Goal: Communication & Community: Answer question/provide support

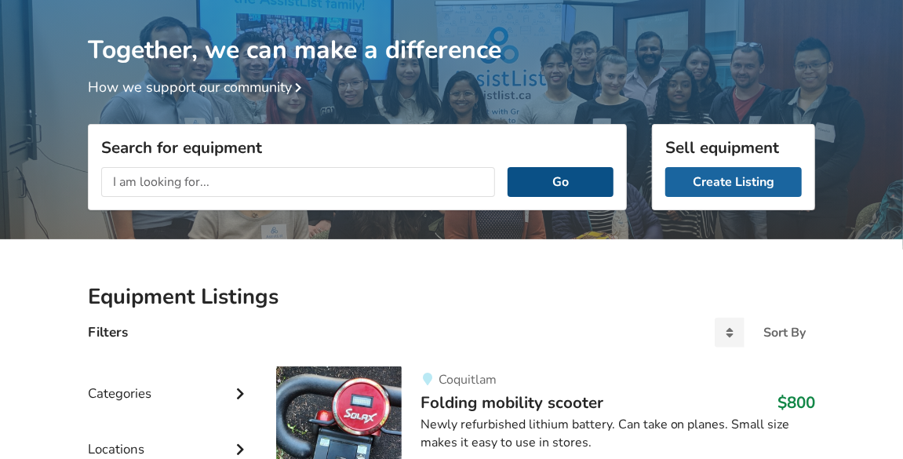
click at [587, 177] on button "Go" at bounding box center [560, 182] width 106 height 30
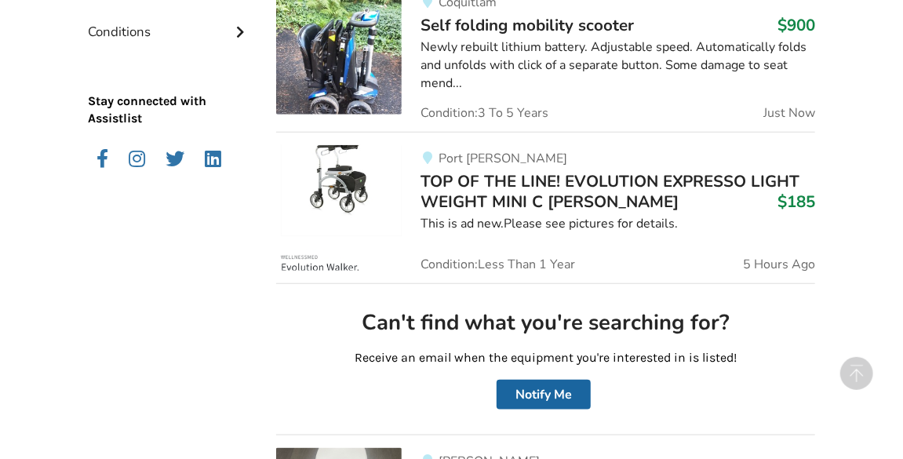
scroll to position [618, 0]
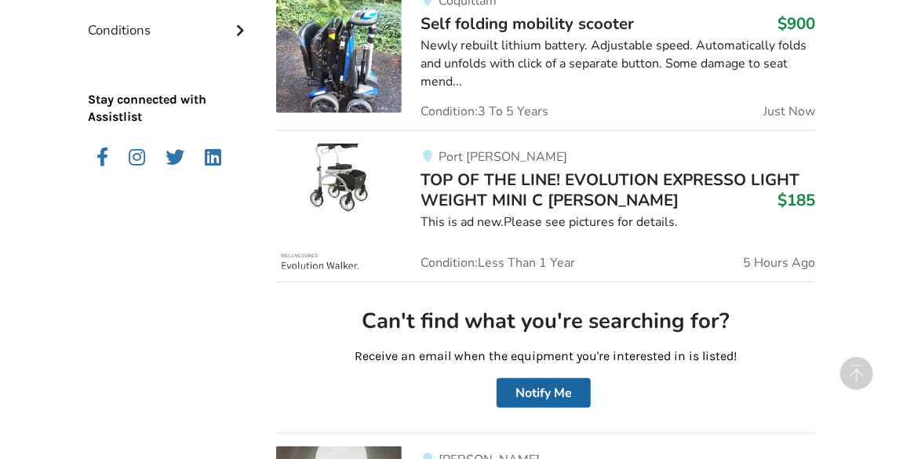
click at [518, 198] on span "TOP OF THE LINE! EVOLUTION EXPRESSO LIGHT WEIGHT MINI C [PERSON_NAME]" at bounding box center [610, 190] width 380 height 42
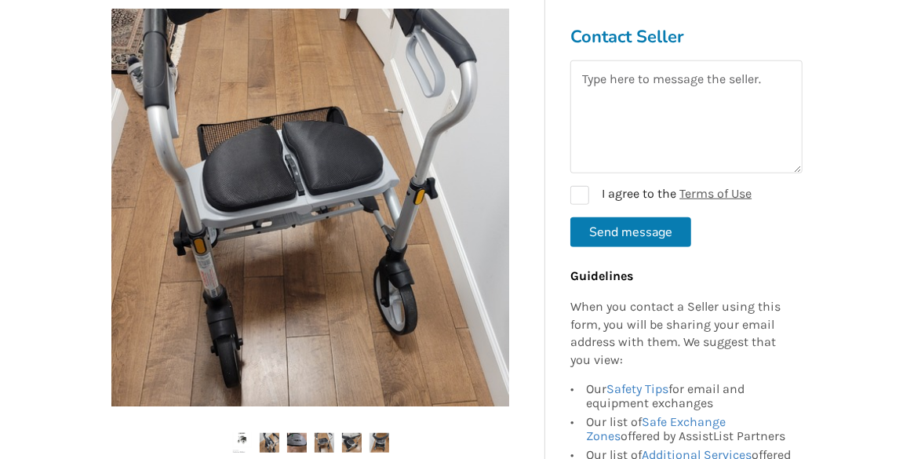
scroll to position [391, 0]
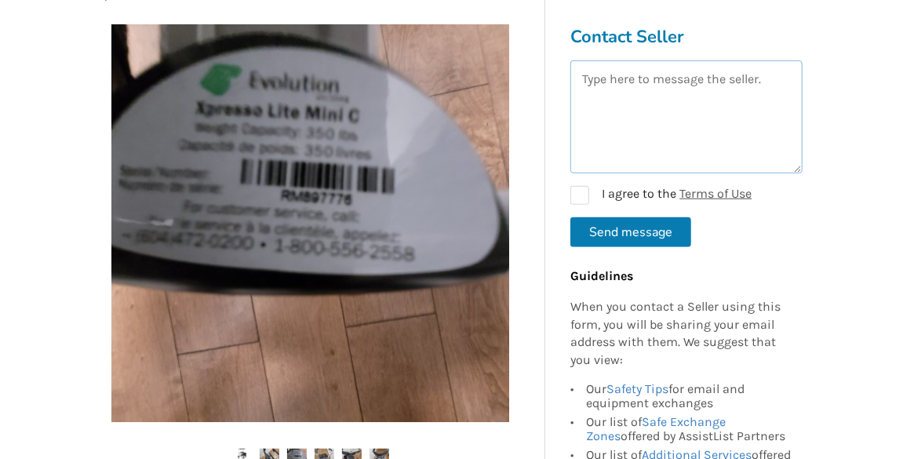
click at [773, 82] on textarea at bounding box center [686, 116] width 232 height 113
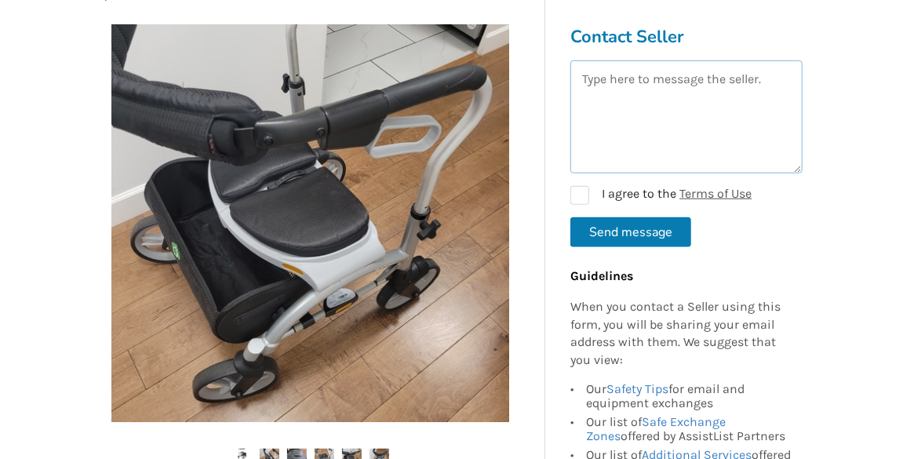
click at [773, 84] on textarea at bounding box center [686, 116] width 232 height 113
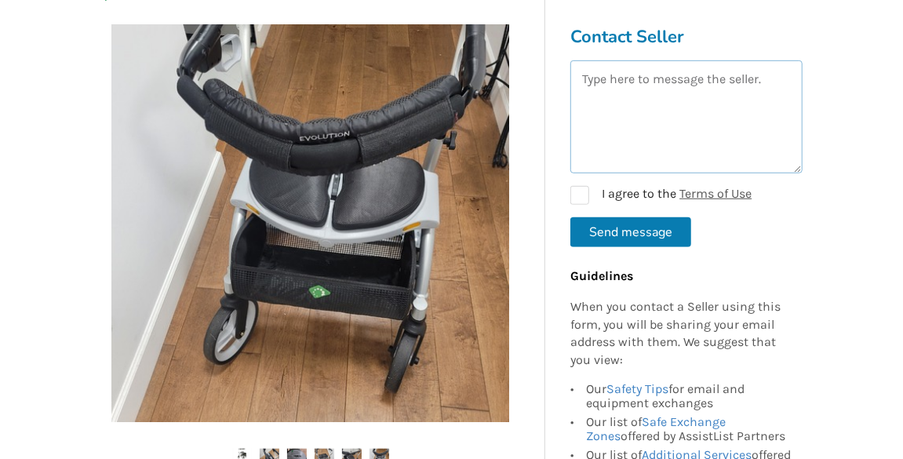
click at [773, 84] on textarea at bounding box center [686, 116] width 232 height 113
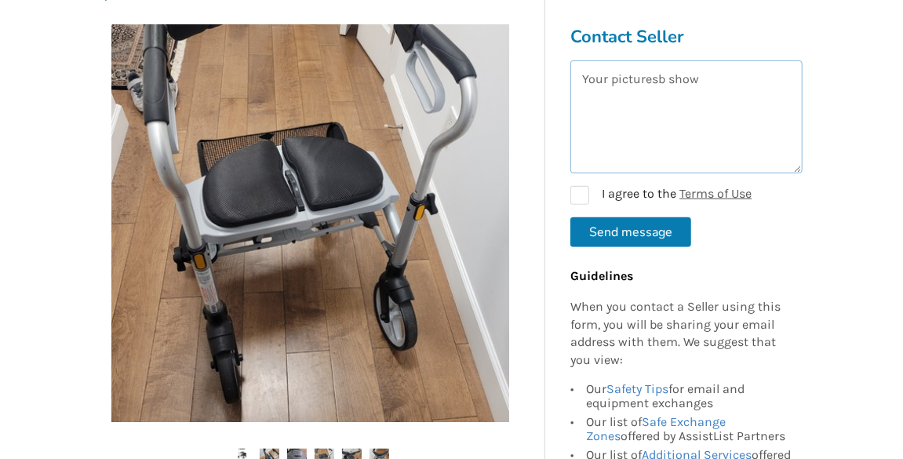
click at [663, 78] on textarea "Your picturesb show" at bounding box center [686, 116] width 232 height 113
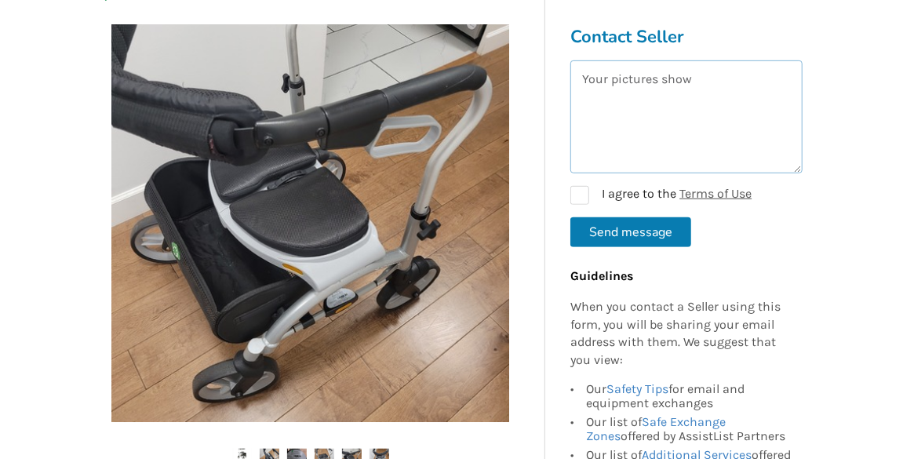
click at [707, 78] on textarea "Your pictures show" at bounding box center [686, 116] width 232 height 113
click at [637, 135] on textarea "Your pictures show a basket,butyourlist says "no basket". If this is a mistake,…" at bounding box center [686, 116] width 232 height 113
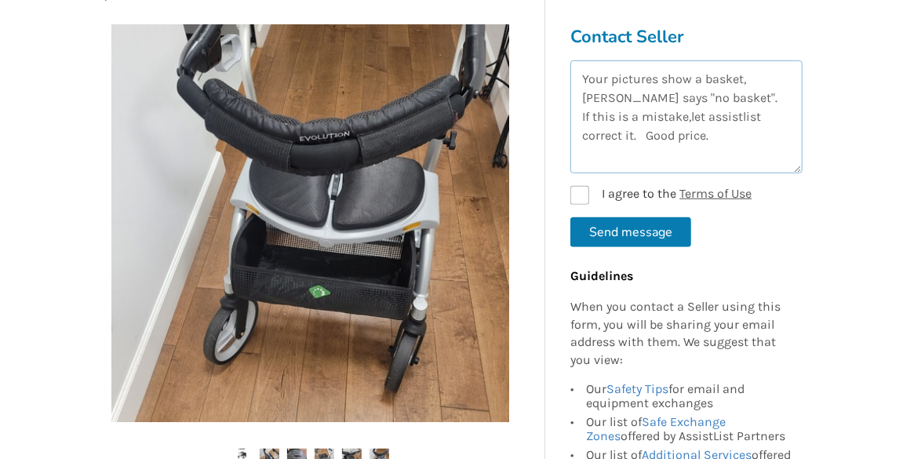
type textarea "Your pictures show a basket,butyourlist says "no basket". If this is a mistake,…"
click at [581, 191] on label "I agree to the Terms of Use" at bounding box center [660, 195] width 181 height 19
checkbox input "true"
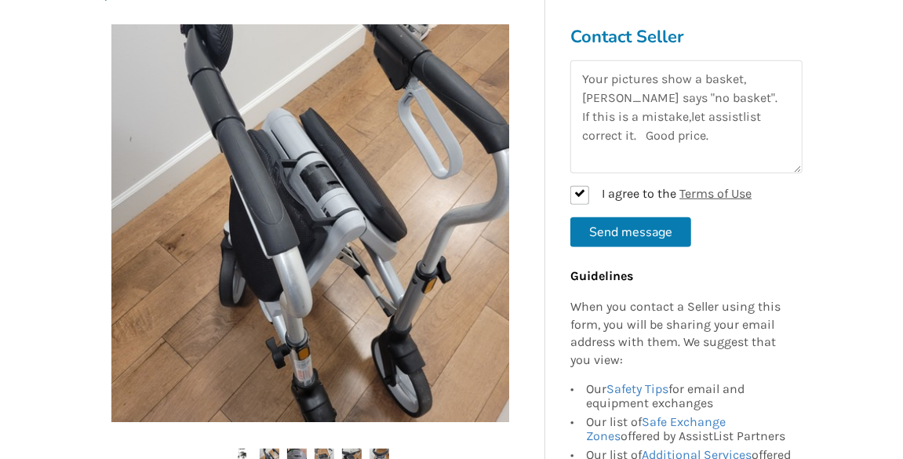
click at [647, 226] on button "Send message" at bounding box center [630, 232] width 121 height 30
checkbox input "false"
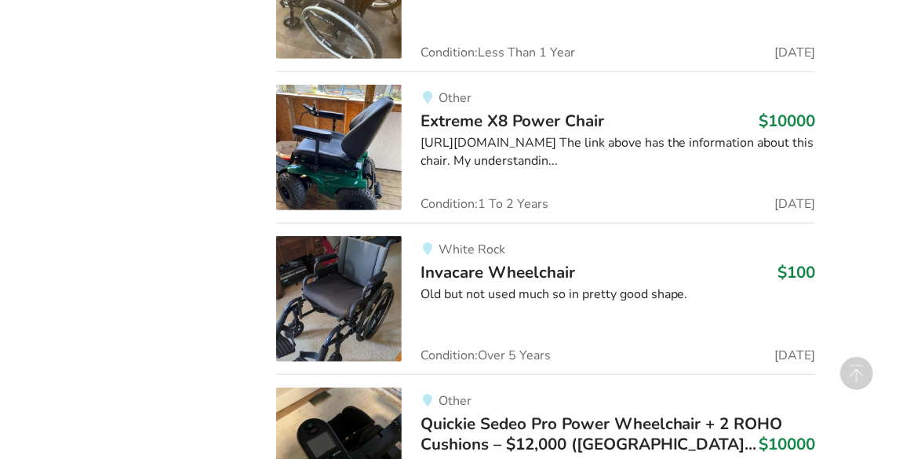
scroll to position [5916, 0]
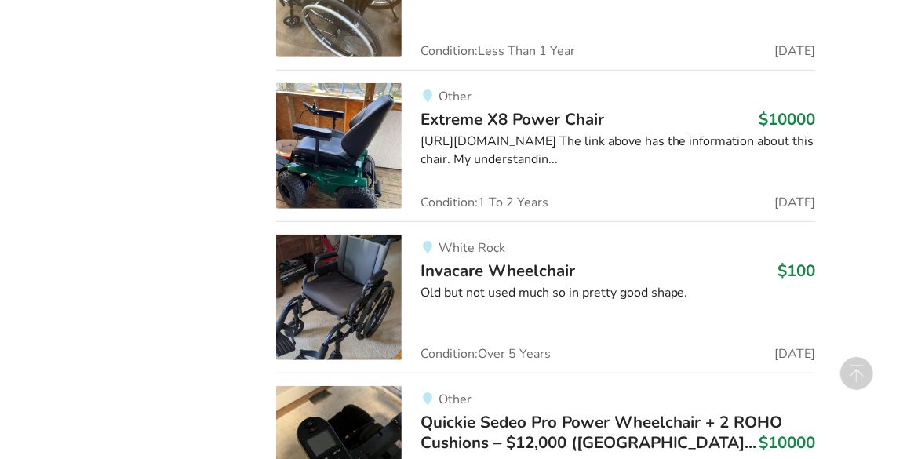
click at [519, 162] on div "[URL][DOMAIN_NAME] The link above has the information about this chair. My unde…" at bounding box center [617, 151] width 394 height 36
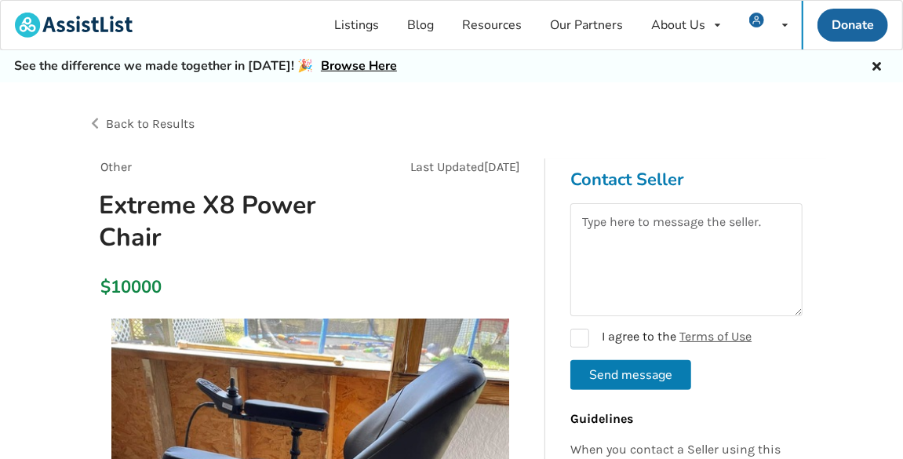
click at [768, 122] on div "Back to Results" at bounding box center [451, 136] width 727 height 69
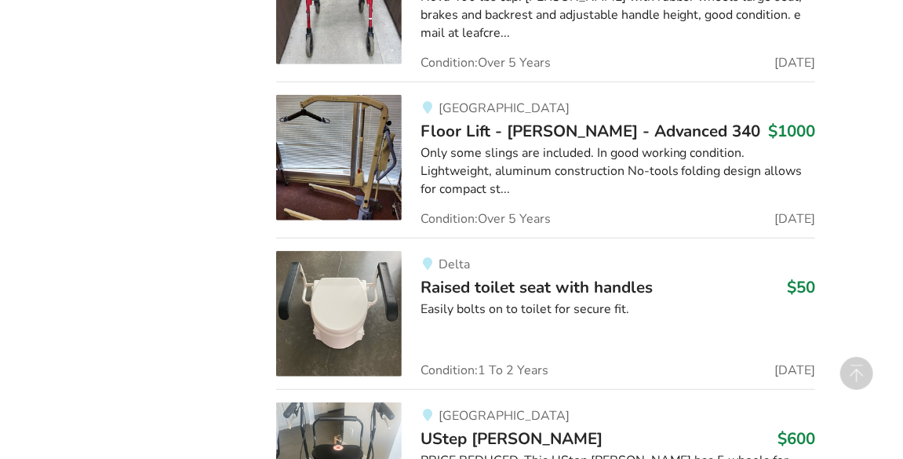
scroll to position [8748, 0]
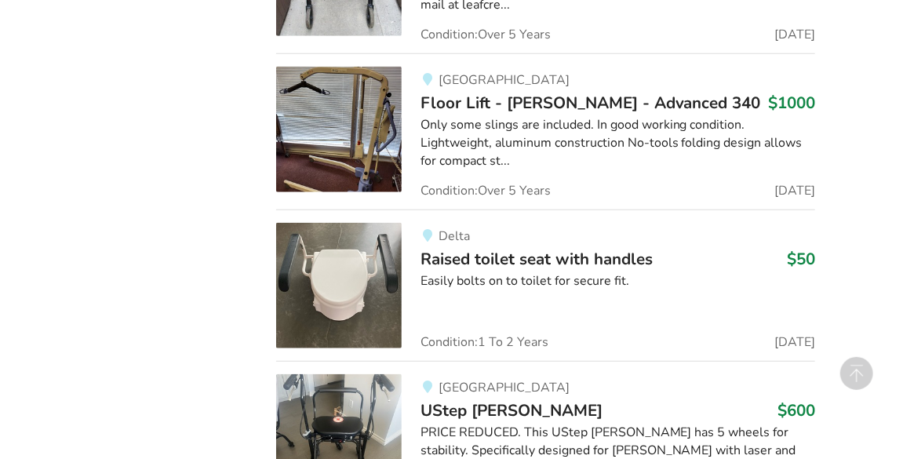
click at [510, 92] on span "Floor Lift - [PERSON_NAME] - Advanced 340" at bounding box center [590, 103] width 340 height 22
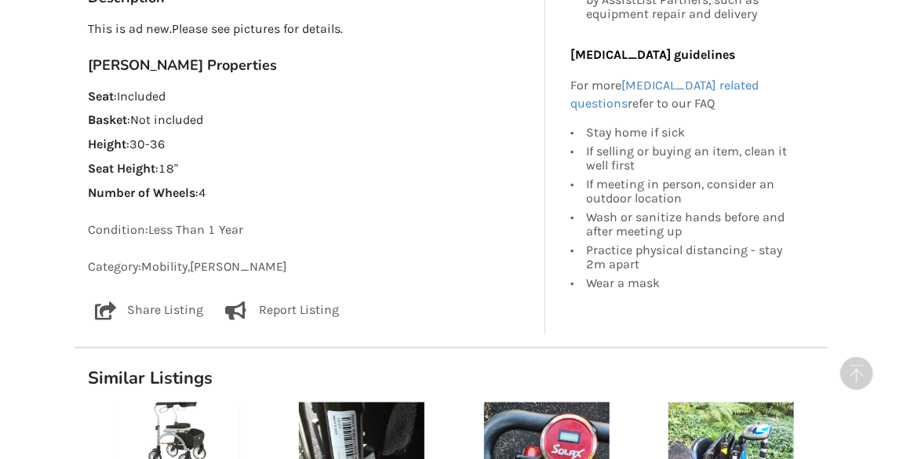
scroll to position [949, 0]
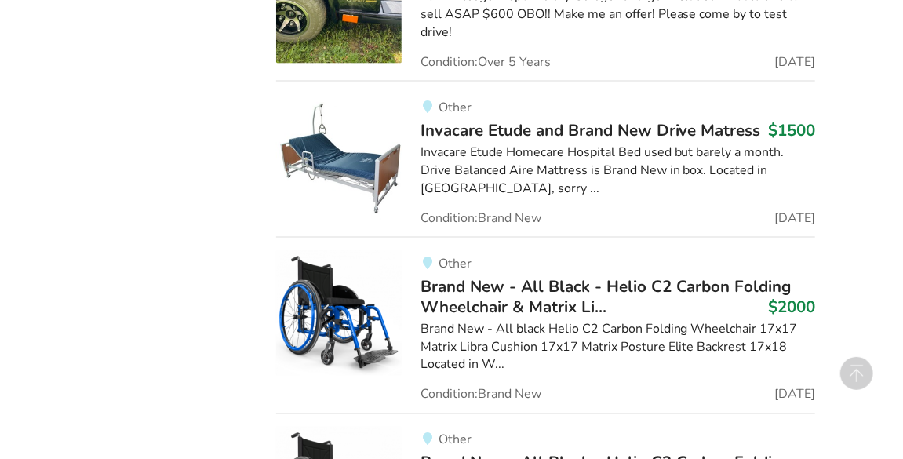
scroll to position [14622, 0]
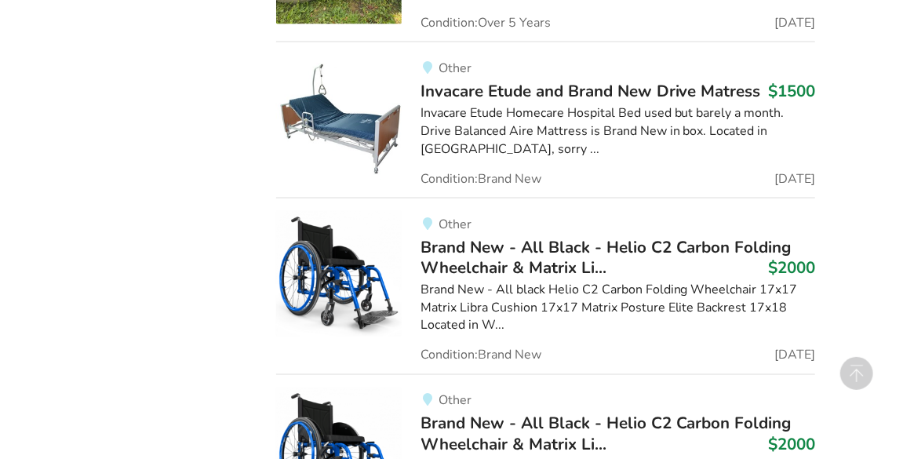
click at [461, 307] on div "Brand New - All black Helio C2 Carbon Folding Wheelchair 17x17 Matrix Libra Cus…" at bounding box center [617, 309] width 394 height 54
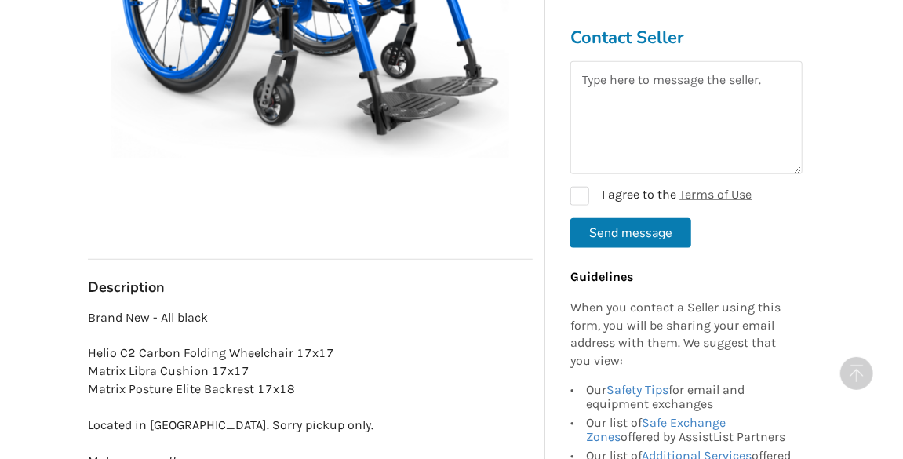
scroll to position [690, 0]
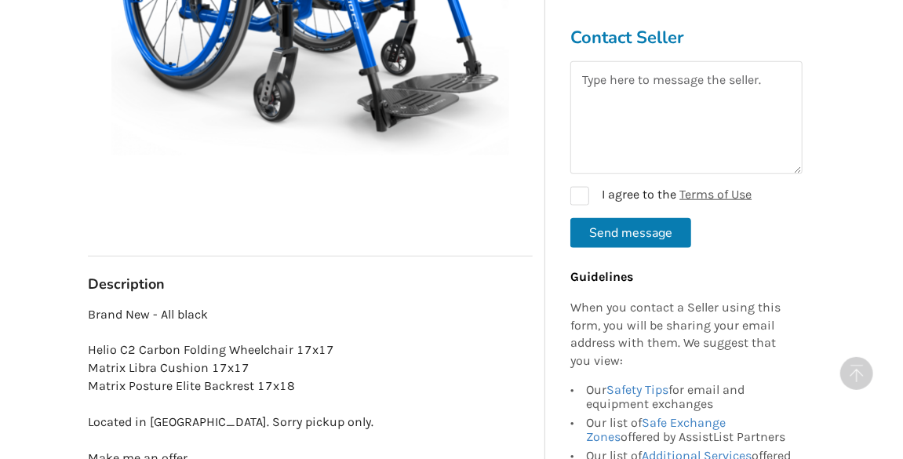
click at [519, 264] on div "Other Last Updated Sep 08 Brand New - All Black - Helio C2 Carbon Folding Wheel…" at bounding box center [310, 396] width 445 height 1857
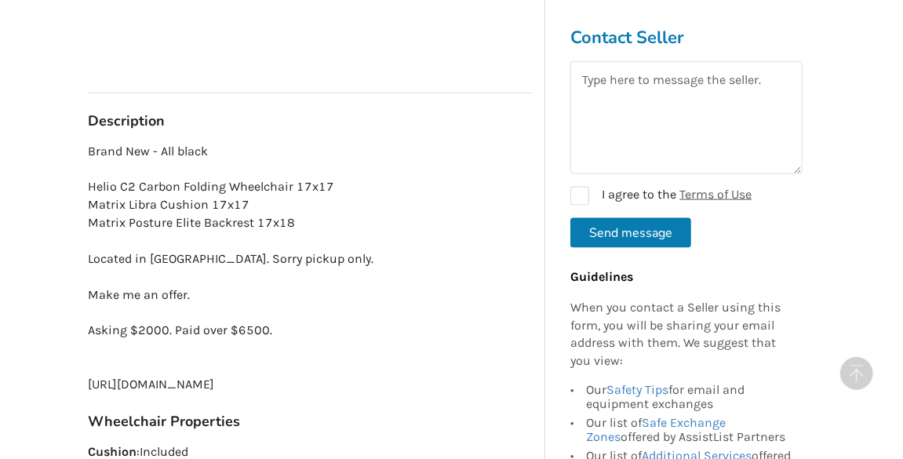
scroll to position [856, 0]
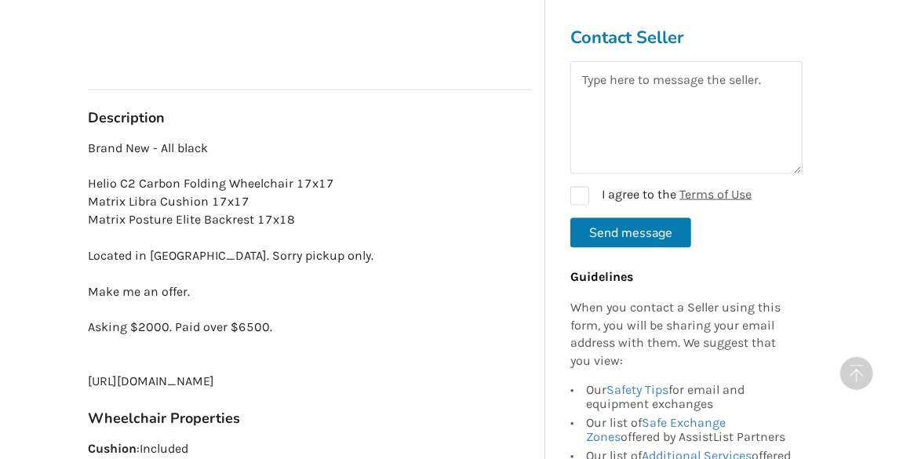
click at [160, 222] on p "Brand New - All black Helio C2 Carbon Folding Wheelchair 17x17 Matrix Libra Cus…" at bounding box center [310, 265] width 445 height 251
click at [158, 223] on p "Brand New - All black Helio C2 Carbon Folding Wheelchair 17x17 Matrix Libra Cus…" at bounding box center [310, 265] width 445 height 251
click at [205, 241] on p "Brand New - All black Helio C2 Carbon Folding Wheelchair 17x17 Matrix Libra Cus…" at bounding box center [310, 265] width 445 height 251
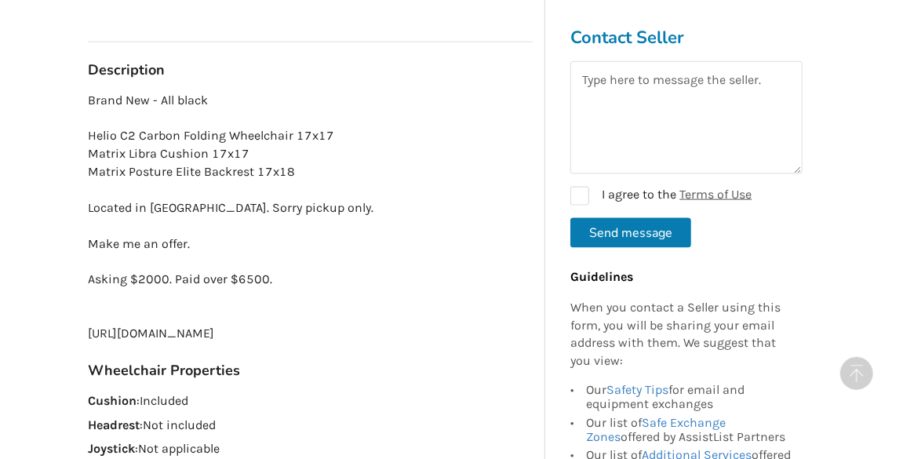
scroll to position [919, 0]
